Goal: Use online tool/utility

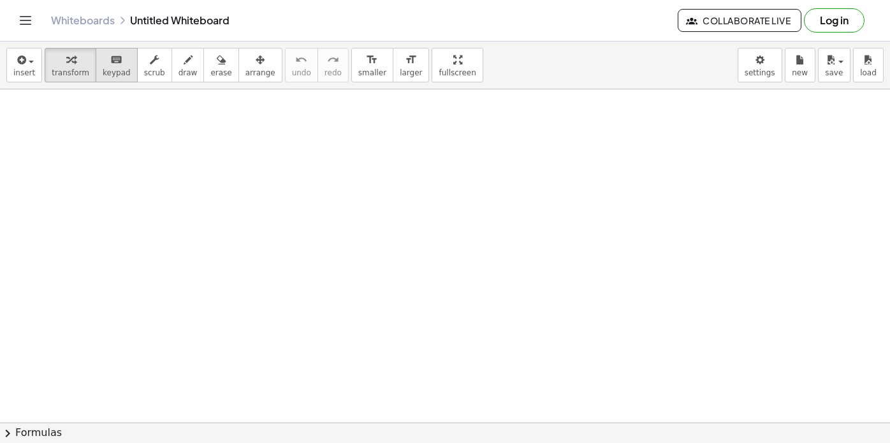
click at [121, 67] on button "keyboard keypad" at bounding box center [117, 65] width 42 height 34
click at [230, 229] on div at bounding box center [445, 422] width 890 height 666
click at [281, 240] on div at bounding box center [445, 422] width 890 height 666
click at [70, 65] on icon "button" at bounding box center [70, 59] width 9 height 15
click at [347, 250] on div at bounding box center [445, 422] width 890 height 666
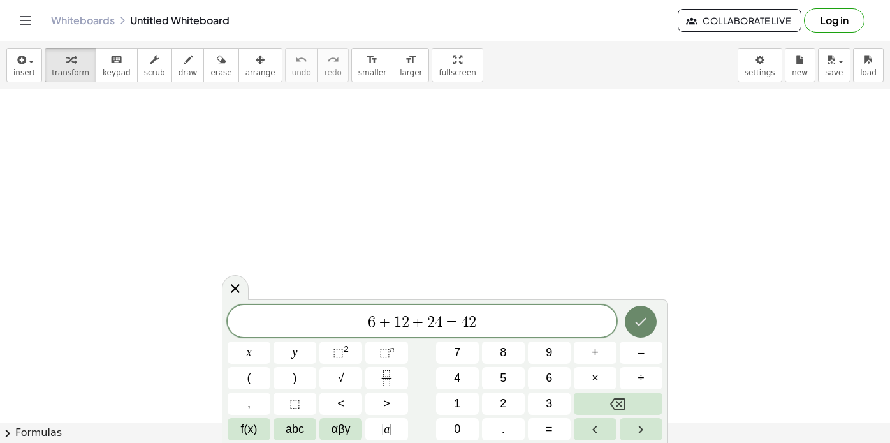
click at [641, 323] on icon "Done" at bounding box center [641, 322] width 11 height 8
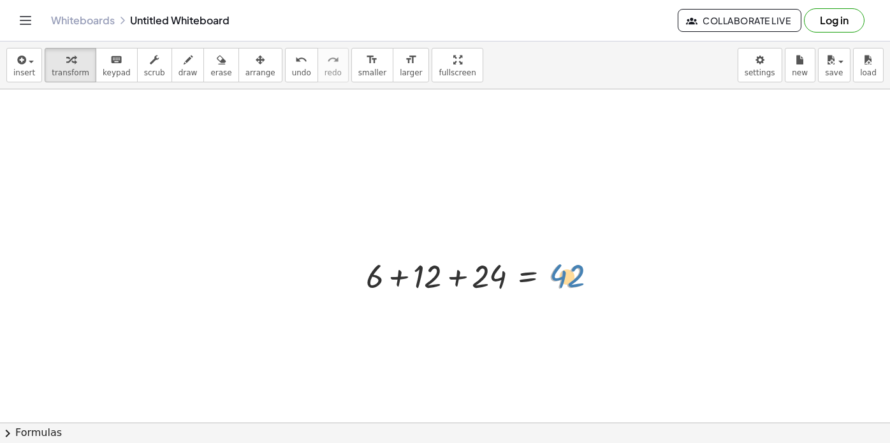
click at [575, 272] on div at bounding box center [486, 274] width 253 height 43
drag, startPoint x: 251, startPoint y: 254, endPoint x: 228, endPoint y: 266, distance: 25.7
click at [228, 266] on div at bounding box center [445, 422] width 890 height 666
click at [179, 73] on span "draw" at bounding box center [188, 72] width 19 height 9
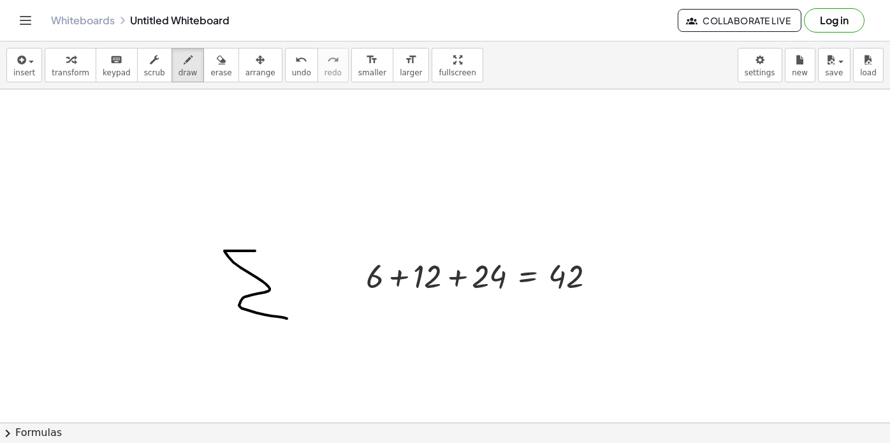
drag, startPoint x: 255, startPoint y: 251, endPoint x: 287, endPoint y: 318, distance: 74.7
click at [287, 318] on div at bounding box center [445, 422] width 890 height 666
drag, startPoint x: 286, startPoint y: 261, endPoint x: 296, endPoint y: 300, distance: 40.2
click at [296, 300] on div at bounding box center [445, 422] width 890 height 666
drag, startPoint x: 346, startPoint y: 264, endPoint x: 339, endPoint y: 301, distance: 37.7
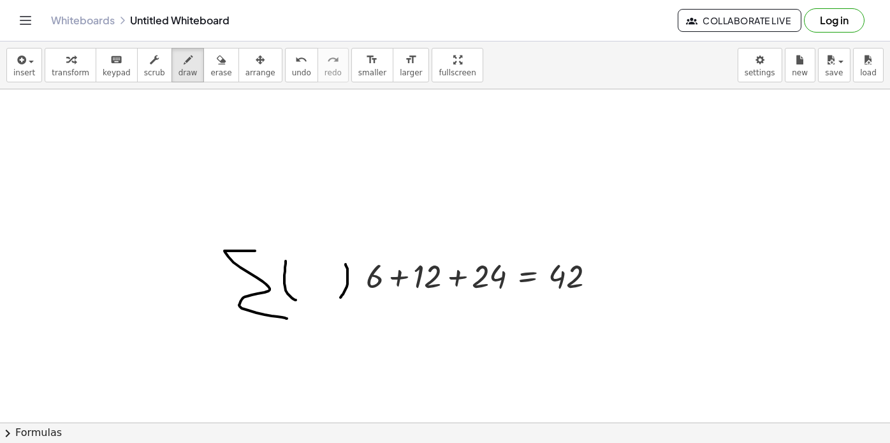
click at [339, 301] on div at bounding box center [445, 422] width 890 height 666
